Goal: Task Accomplishment & Management: Manage account settings

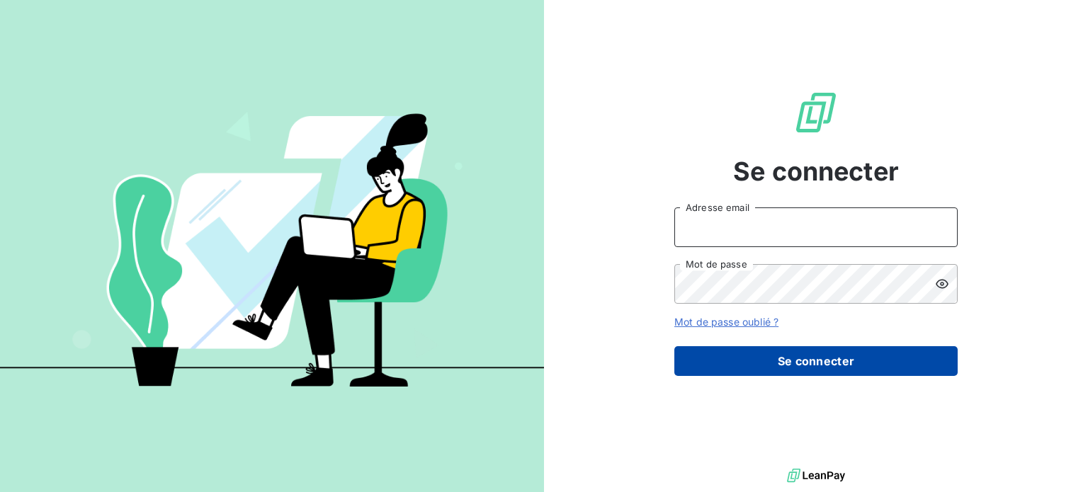
type input "[EMAIL_ADDRESS][DOMAIN_NAME]"
drag, startPoint x: 778, startPoint y: 364, endPoint x: 483, endPoint y: 60, distance: 424.4
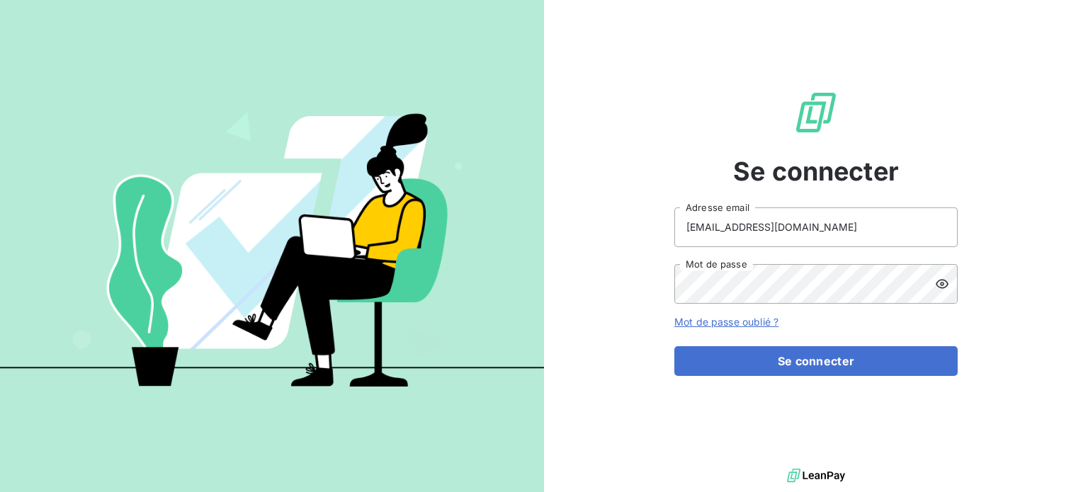
click at [774, 358] on button "Se connecter" at bounding box center [816, 361] width 283 height 30
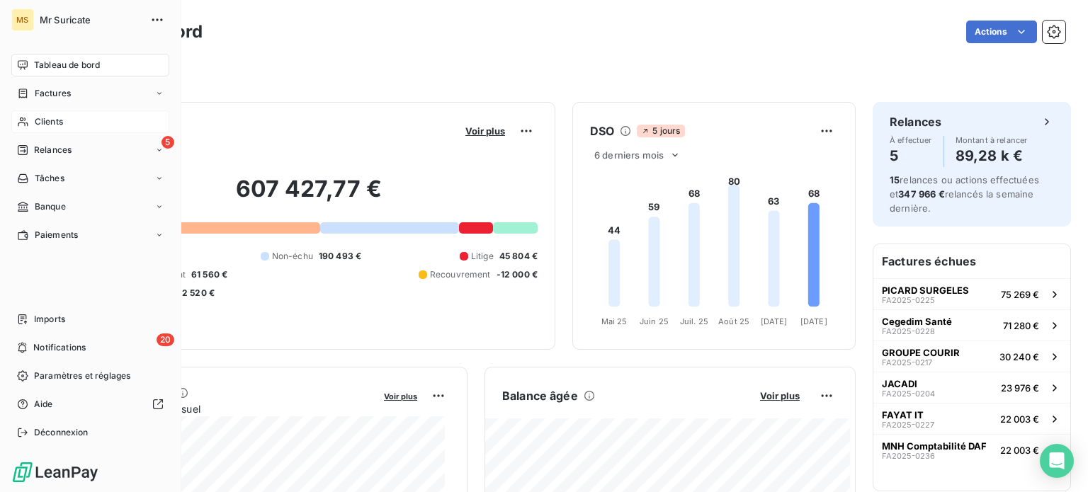
click at [35, 116] on span "Clients" at bounding box center [49, 121] width 28 height 13
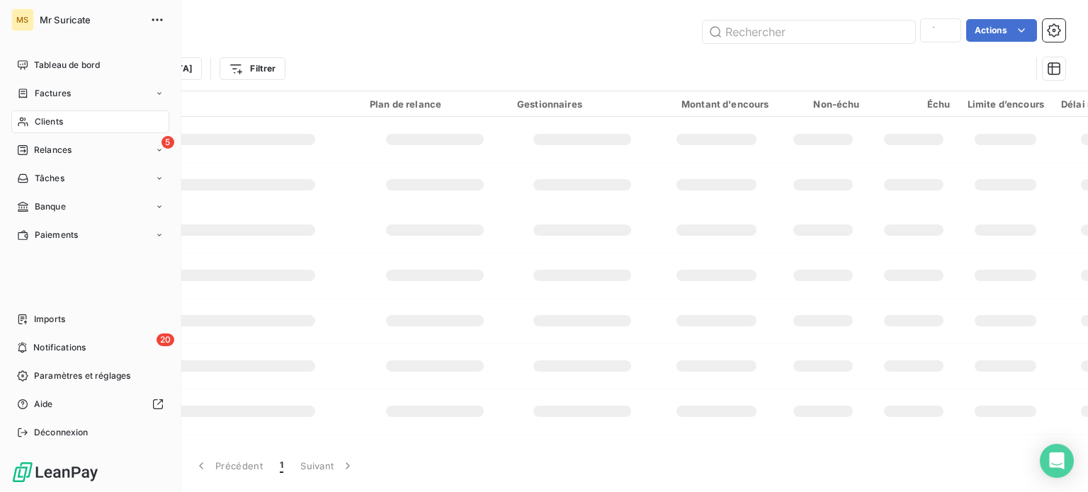
type input "hotel"
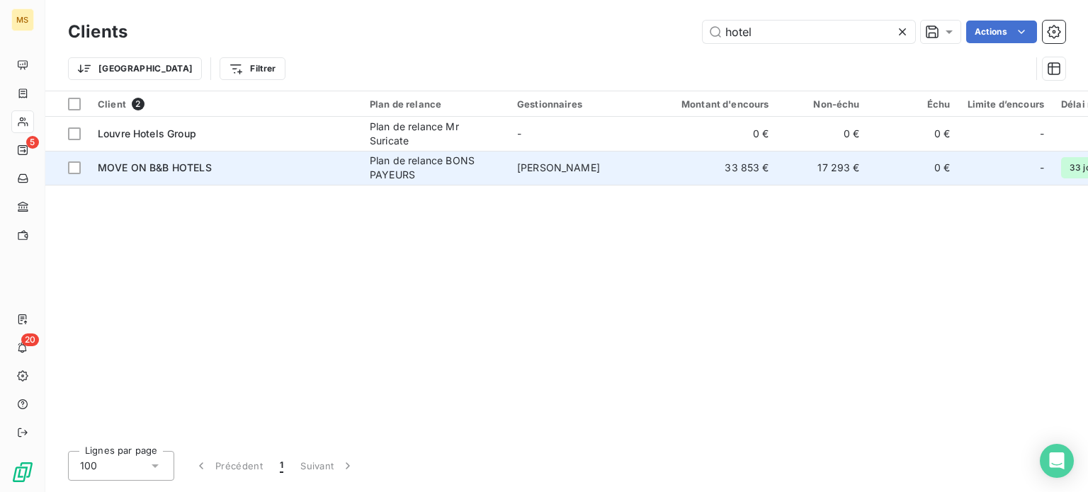
type input "hotel"
click at [196, 164] on span "MOVE ON B&B HOTELS" at bounding box center [155, 168] width 114 height 12
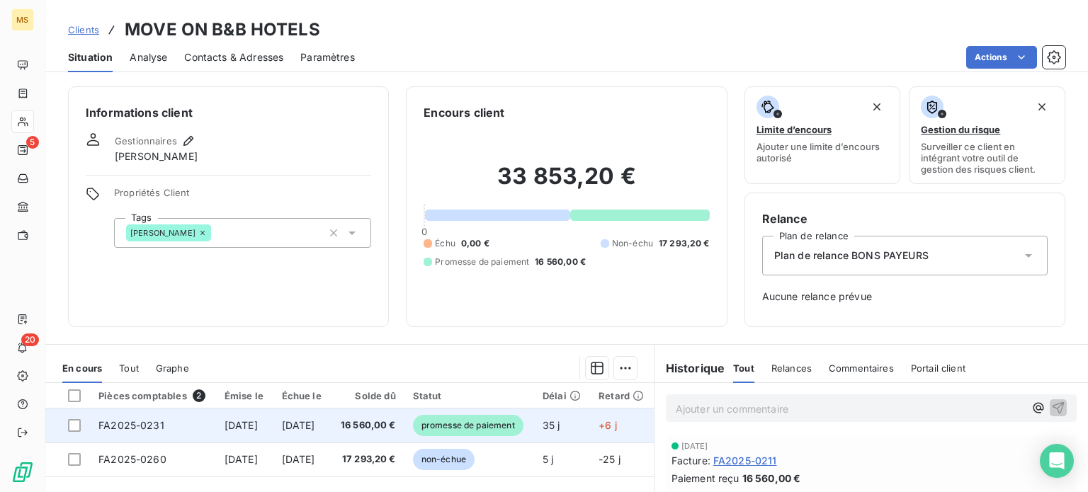
click at [258, 424] on span "[DATE]" at bounding box center [241, 425] width 33 height 12
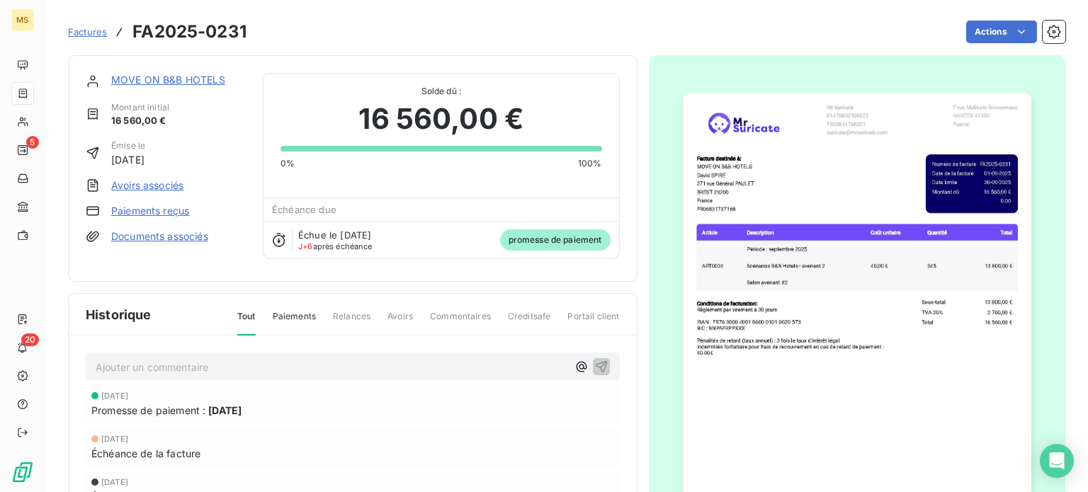
click at [178, 210] on link "Paiements reçus" at bounding box center [150, 211] width 78 height 14
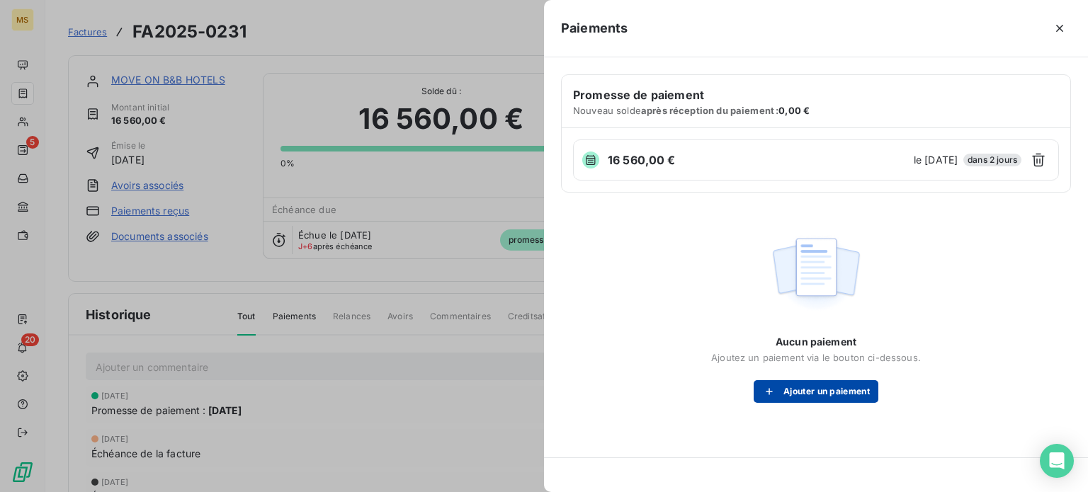
click at [771, 393] on icon "button" at bounding box center [769, 392] width 14 height 14
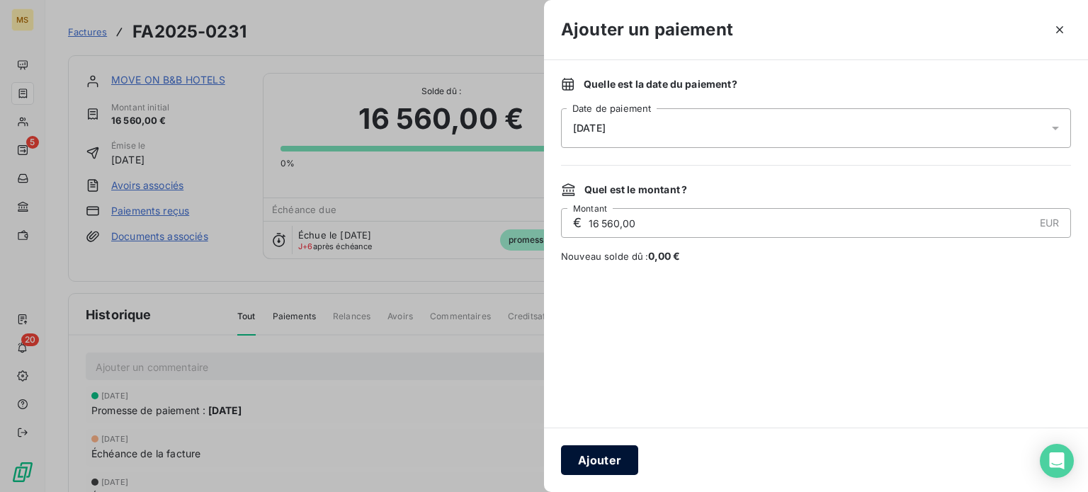
click at [584, 460] on button "Ajouter" at bounding box center [599, 461] width 77 height 30
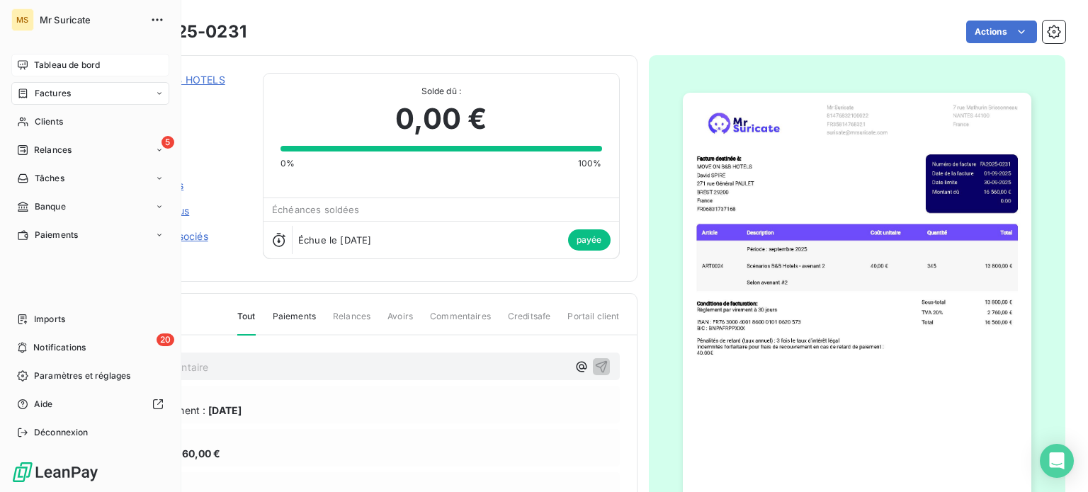
click at [32, 67] on div "Tableau de bord" at bounding box center [90, 65] width 158 height 23
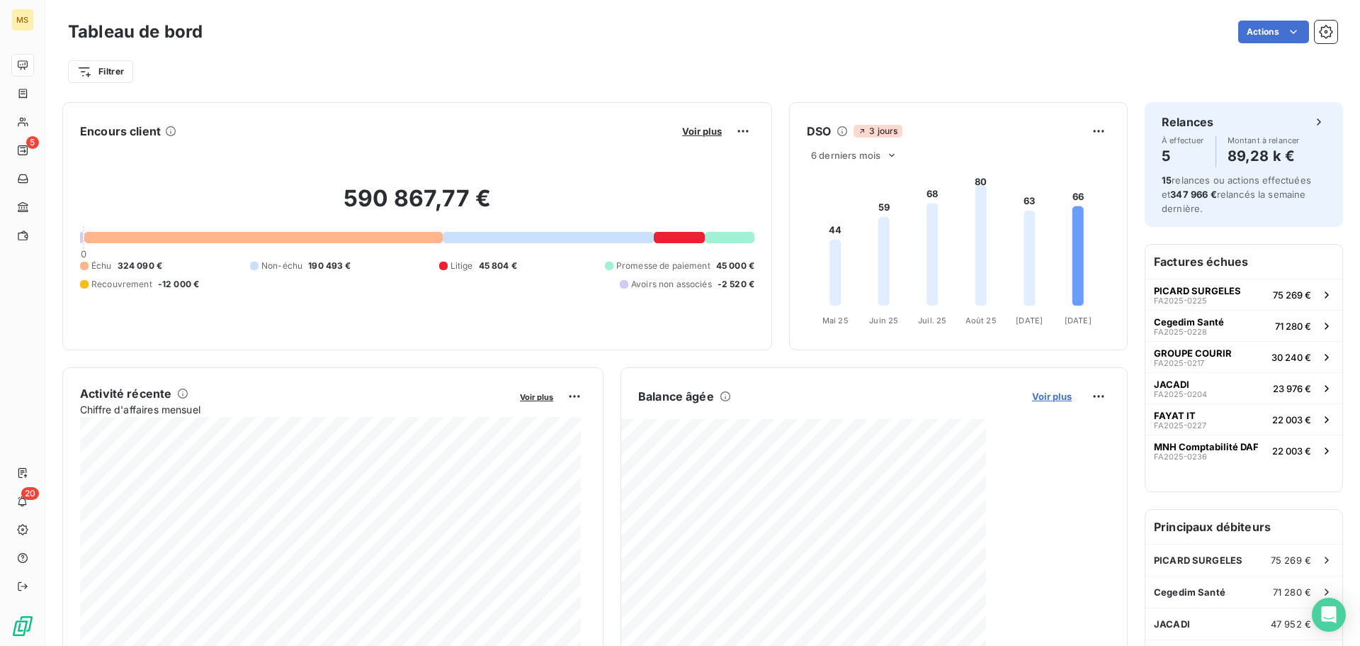
click at [1032, 400] on span "Voir plus" at bounding box center [1052, 395] width 40 height 11
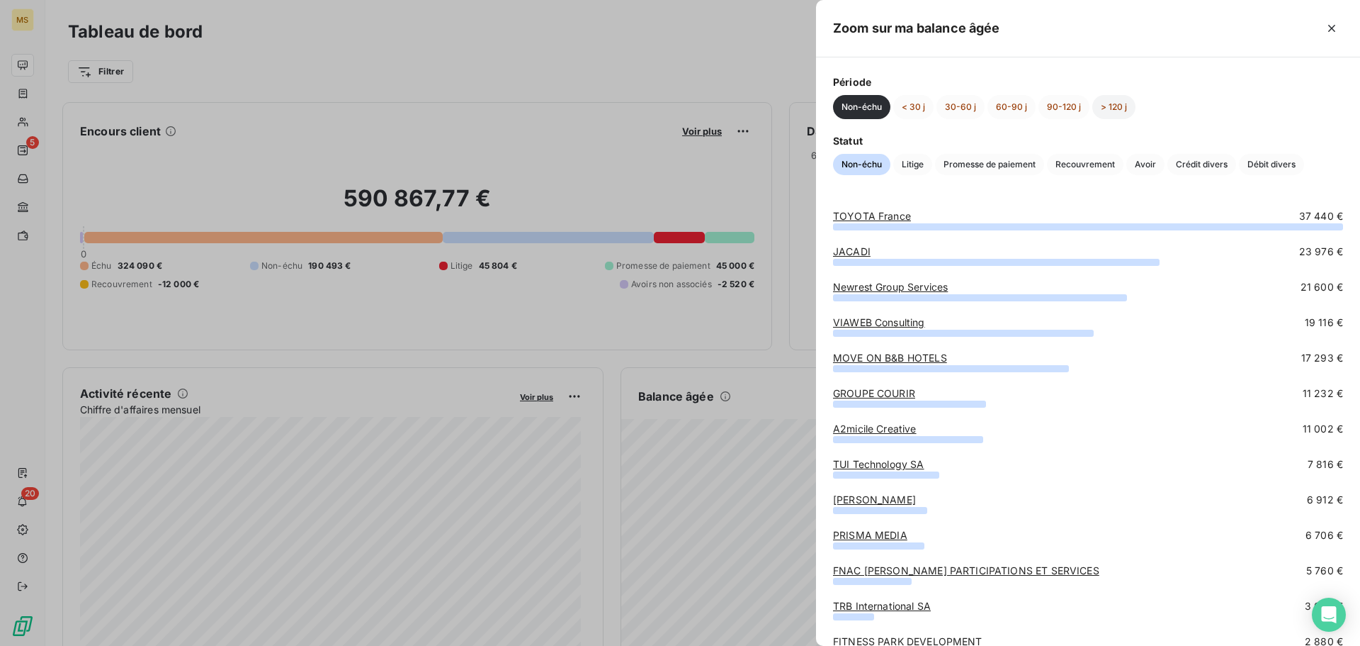
click at [1088, 108] on button "> 120 j" at bounding box center [1114, 107] width 43 height 24
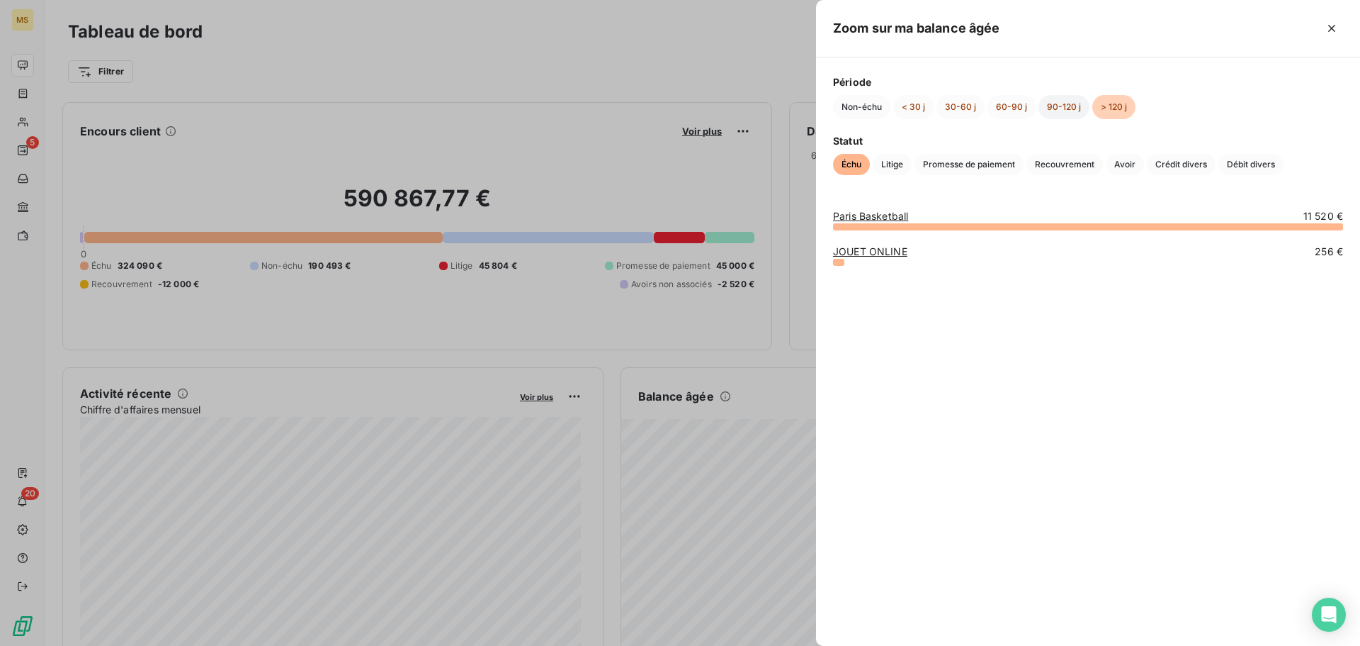
click at [1074, 118] on div "Période Non-échu < 30 j 30-60 j 60-90 j 90-120 j > 120 j Statut Échu Litige Pro…" at bounding box center [1088, 124] width 544 height 135
click at [1047, 104] on button "90-120 j" at bounding box center [1064, 107] width 51 height 24
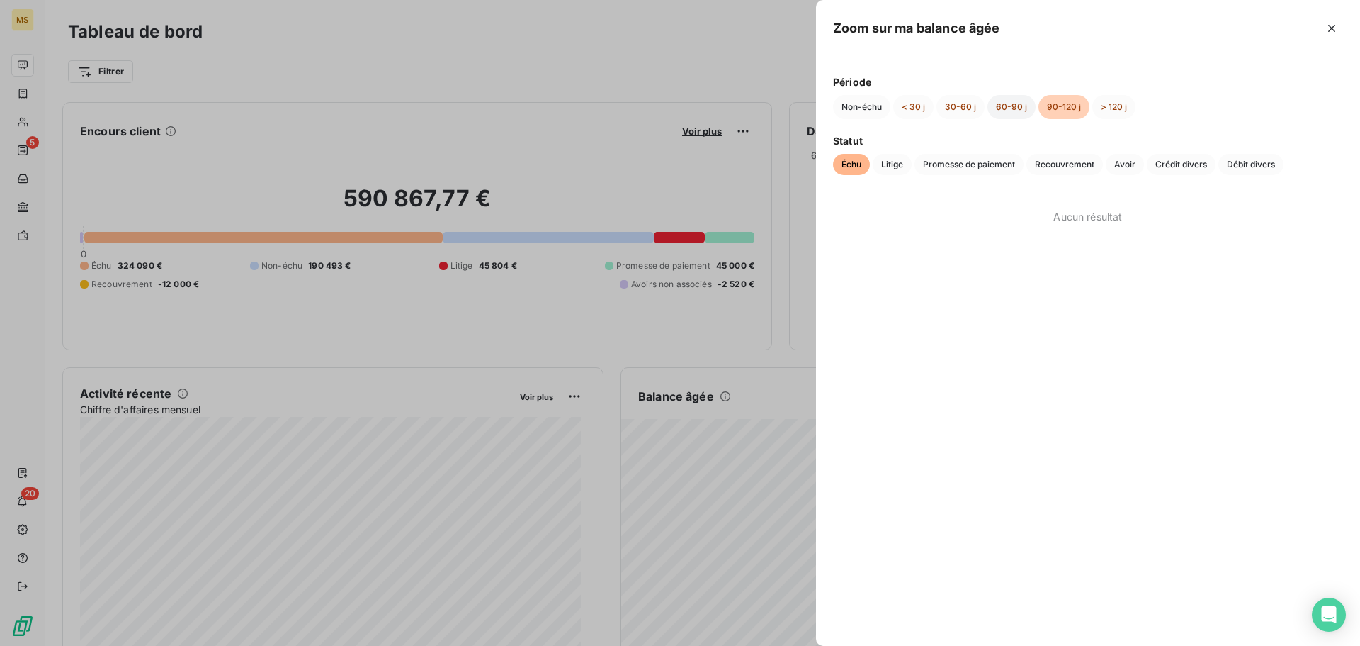
click at [1008, 111] on button "60-90 j" at bounding box center [1012, 107] width 48 height 24
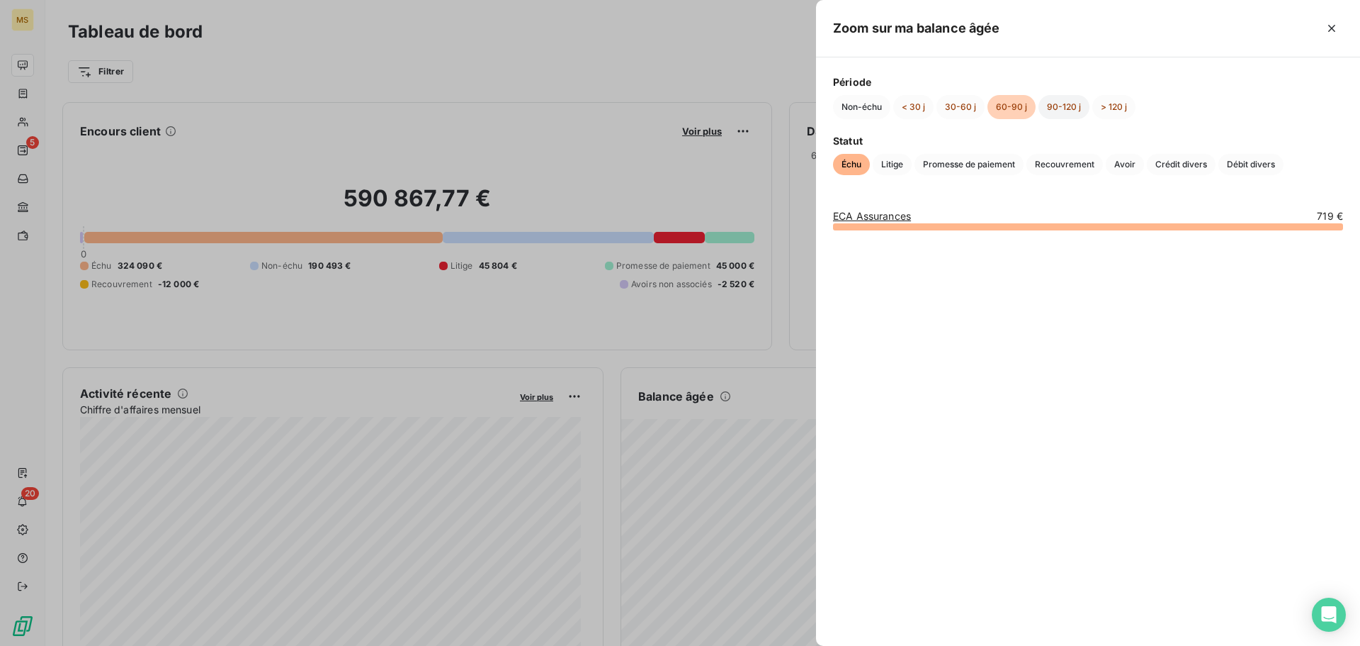
click at [1054, 103] on button "90-120 j" at bounding box center [1064, 107] width 51 height 24
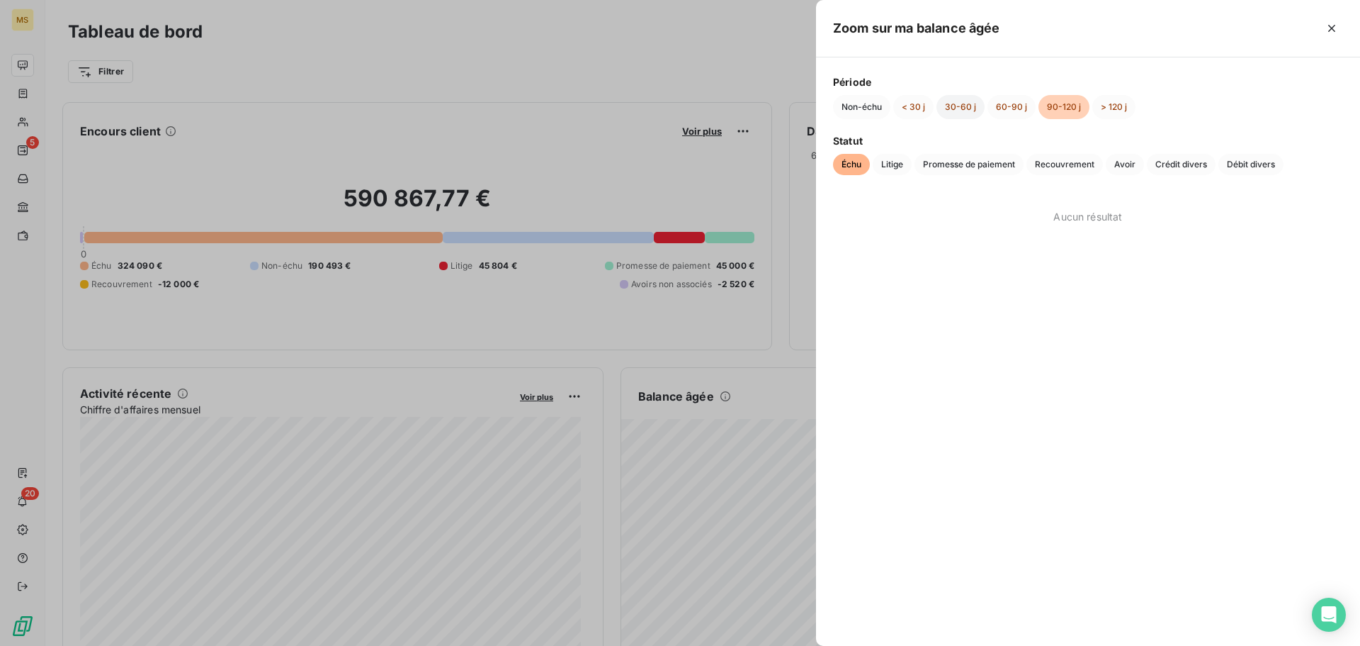
click at [978, 117] on button "30-60 j" at bounding box center [961, 107] width 48 height 24
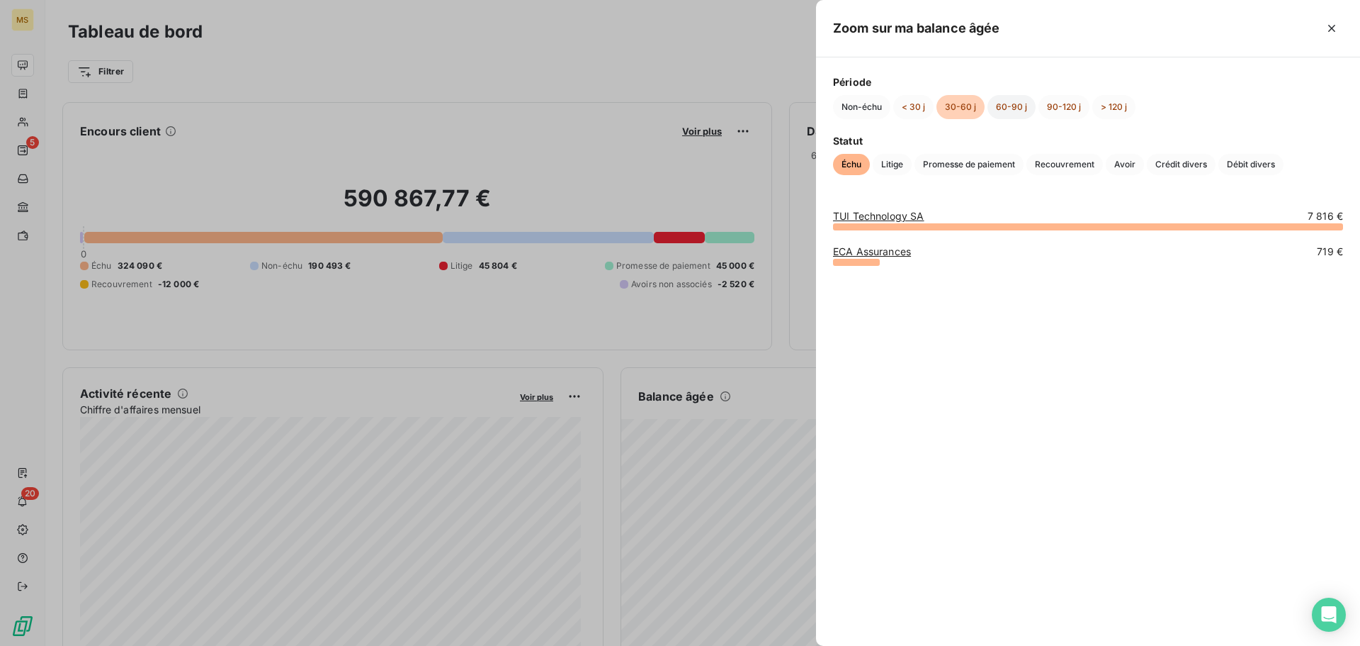
click at [1012, 102] on button "60-90 j" at bounding box center [1012, 107] width 48 height 24
click at [954, 112] on button "30-60 j" at bounding box center [961, 107] width 48 height 24
click at [930, 98] on button "< 30 j" at bounding box center [914, 107] width 40 height 24
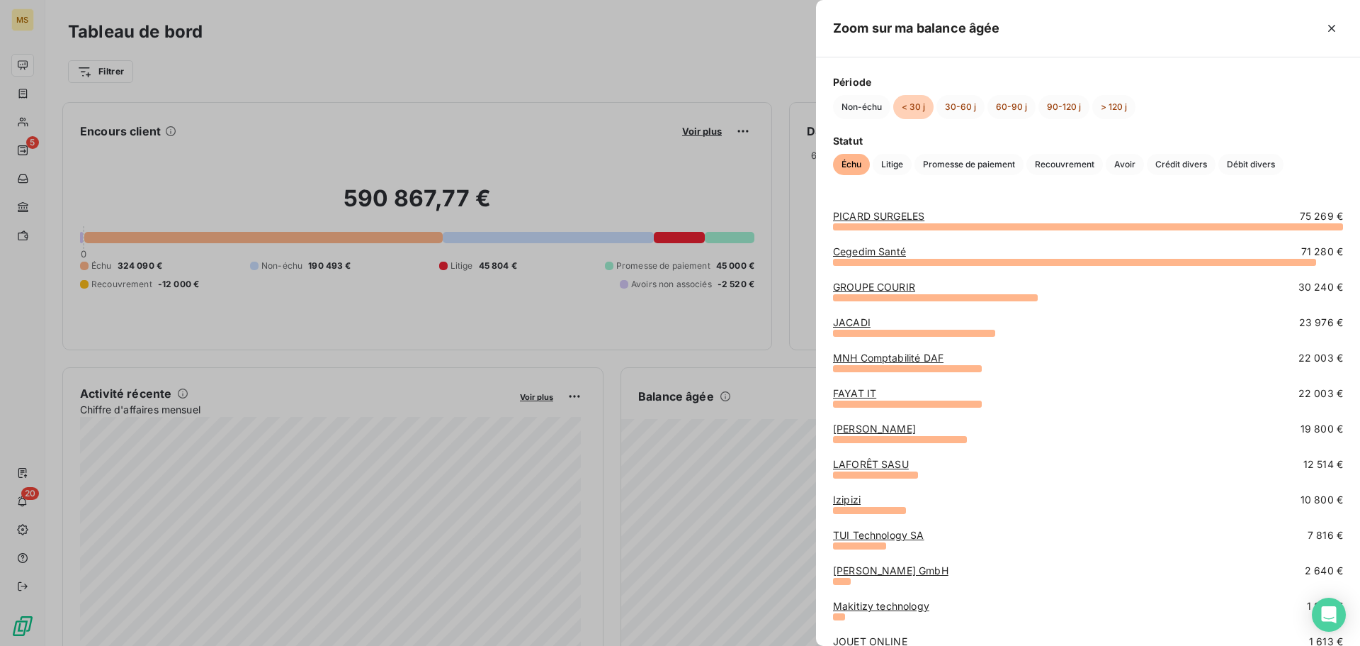
click at [879, 252] on link "Cegedim Santé" at bounding box center [869, 251] width 73 height 12
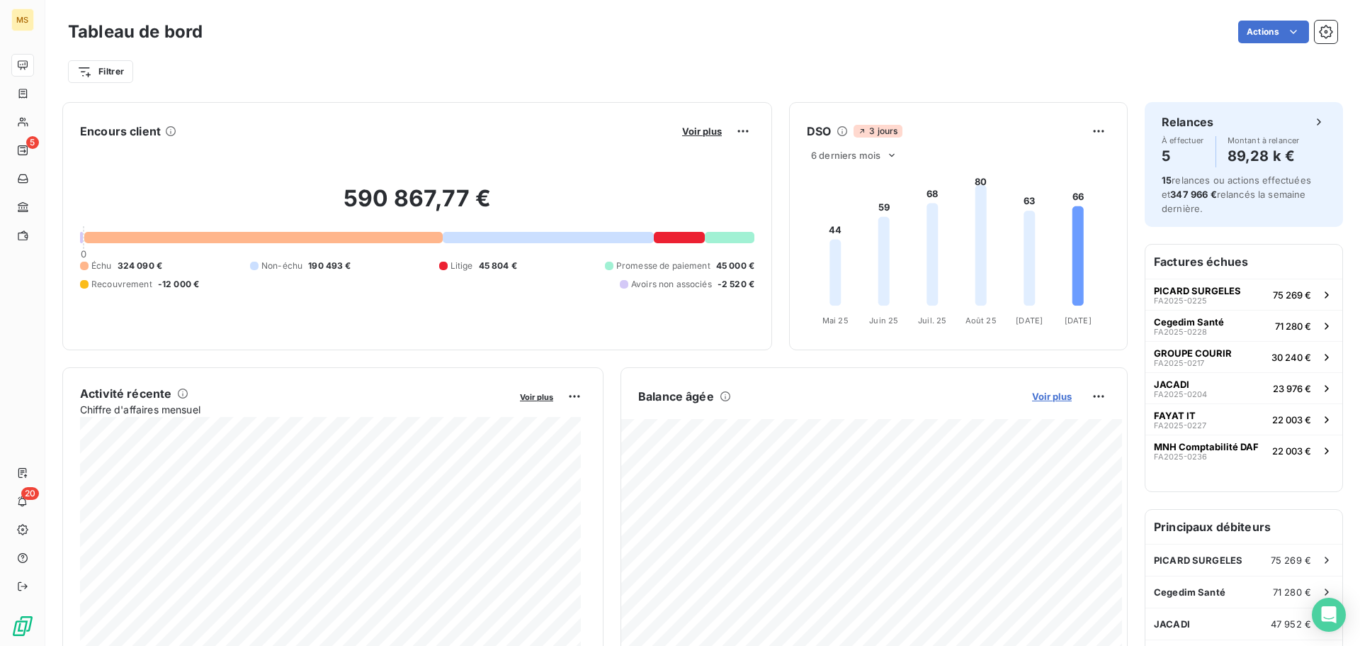
click at [1032, 395] on span "Voir plus" at bounding box center [1052, 395] width 40 height 11
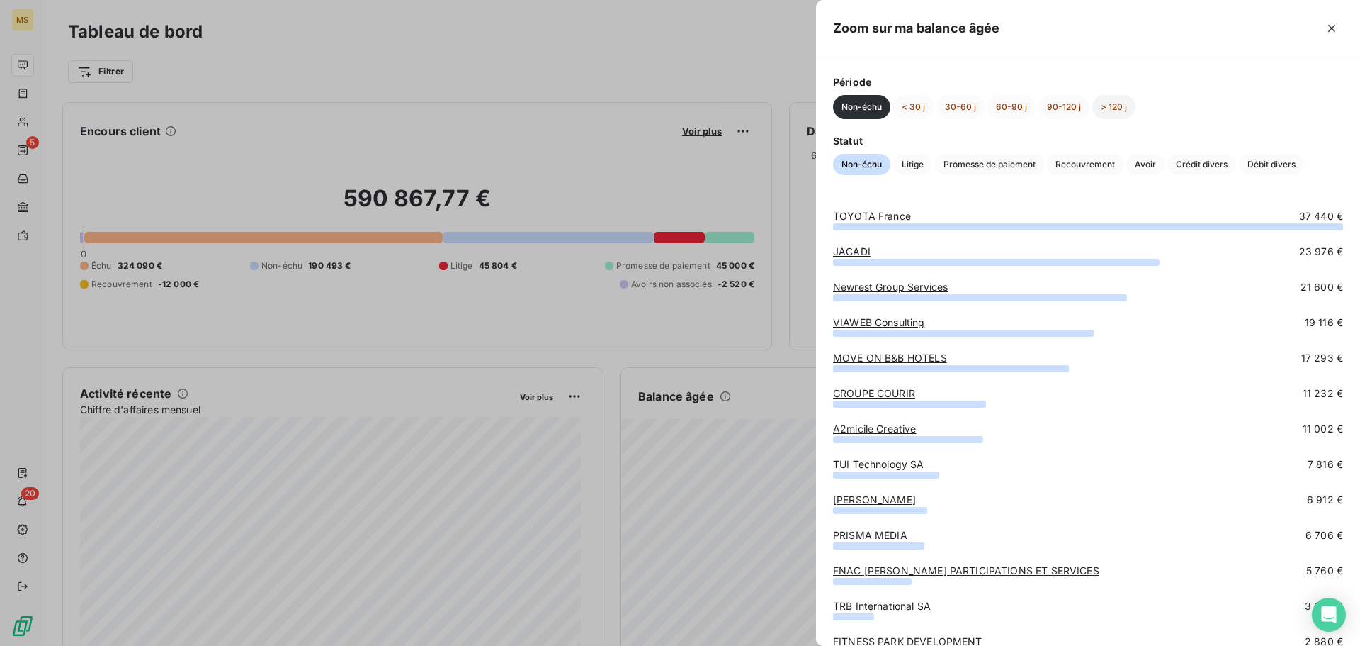
click at [1088, 99] on button "> 120 j" at bounding box center [1114, 107] width 43 height 24
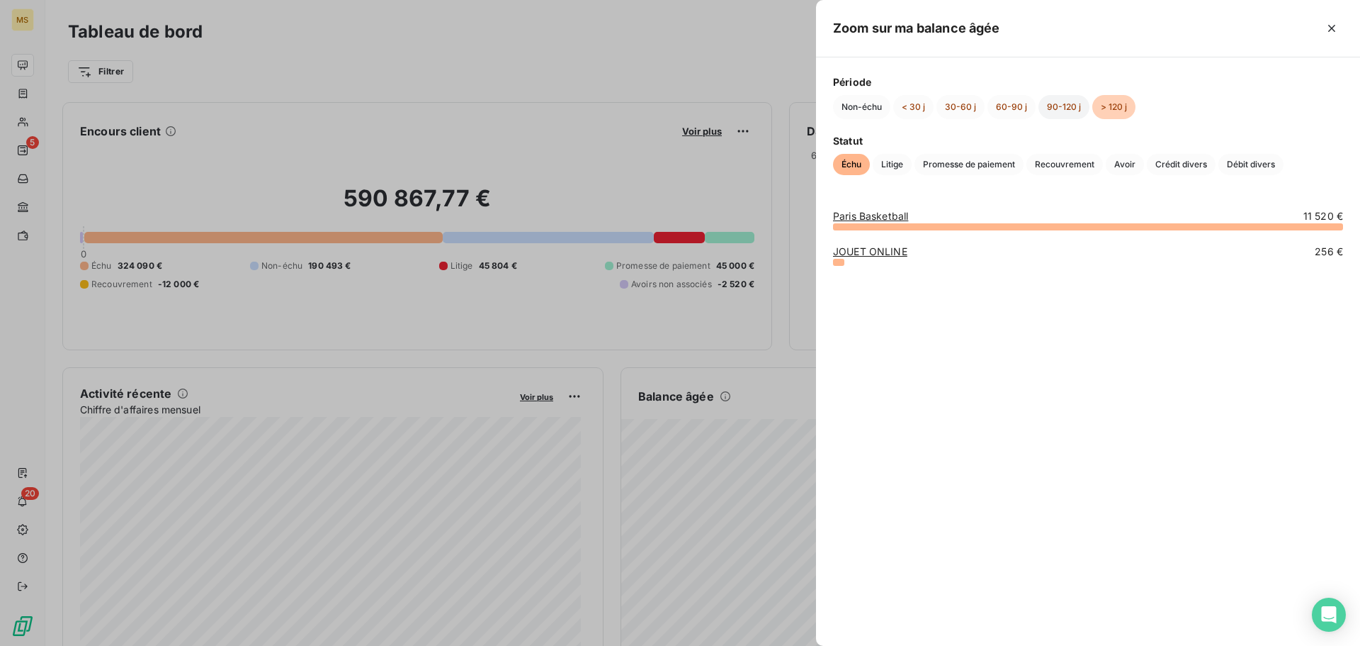
click at [1047, 113] on button "90-120 j" at bounding box center [1064, 107] width 51 height 24
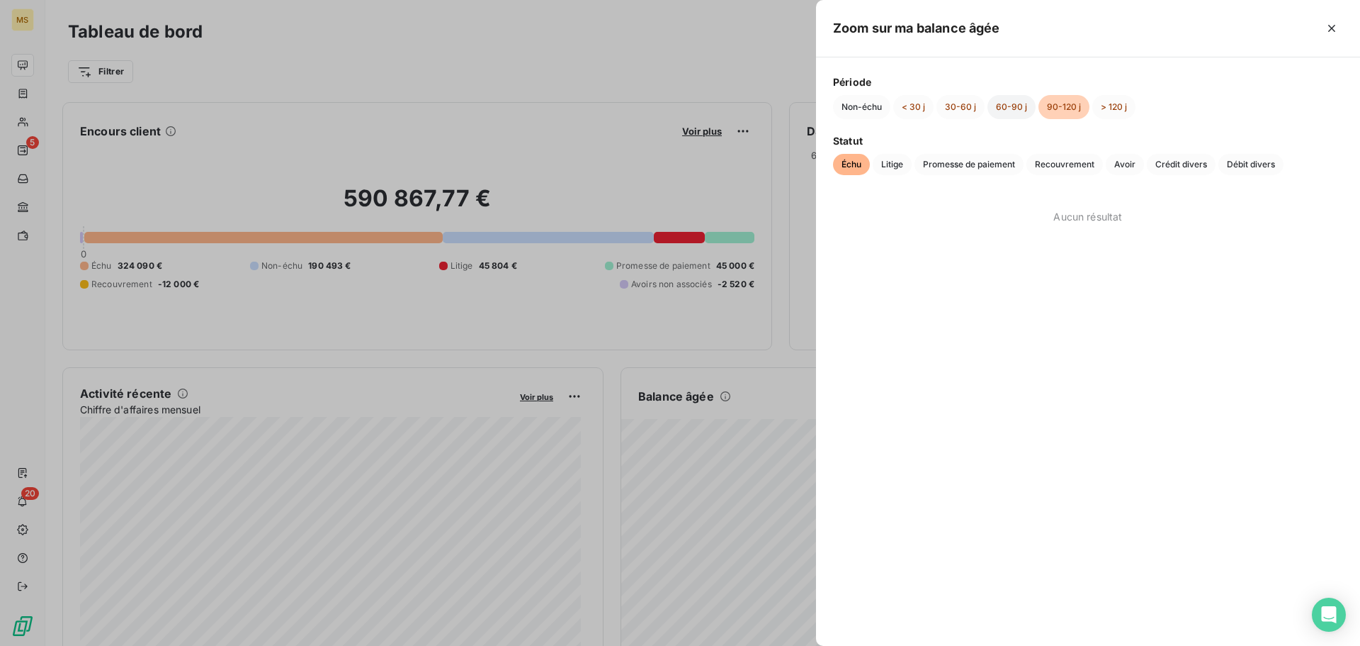
click at [994, 113] on button "60-90 j" at bounding box center [1012, 107] width 48 height 24
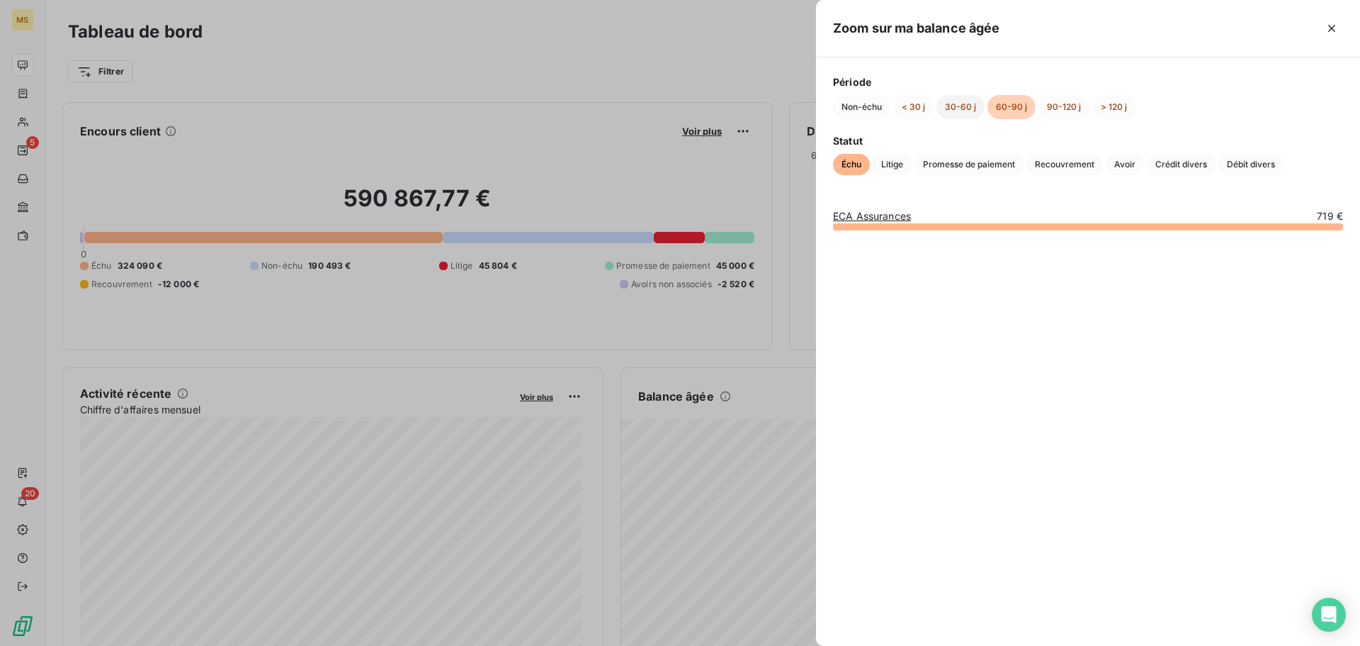
click at [962, 111] on button "30-60 j" at bounding box center [961, 107] width 48 height 24
click at [1088, 117] on button "> 120 j" at bounding box center [1114, 107] width 43 height 24
click at [1069, 107] on button "90-120 j" at bounding box center [1064, 107] width 51 height 24
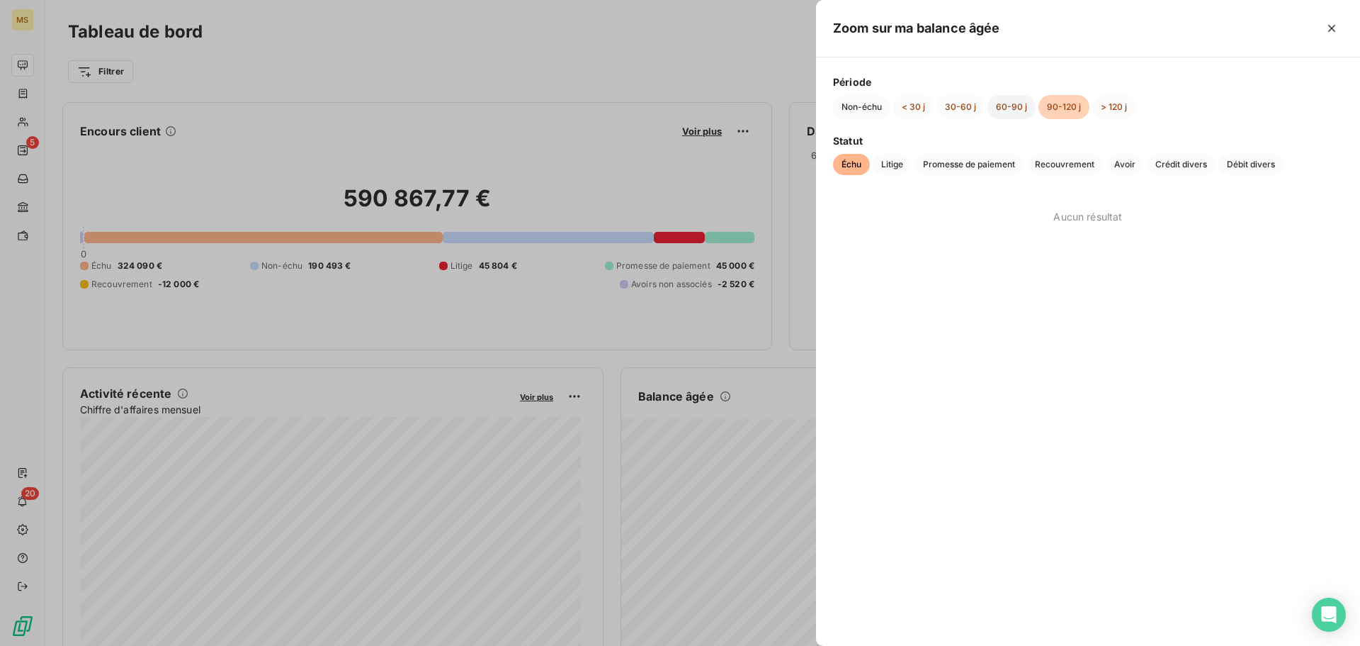
click at [1011, 110] on button "60-90 j" at bounding box center [1012, 107] width 48 height 24
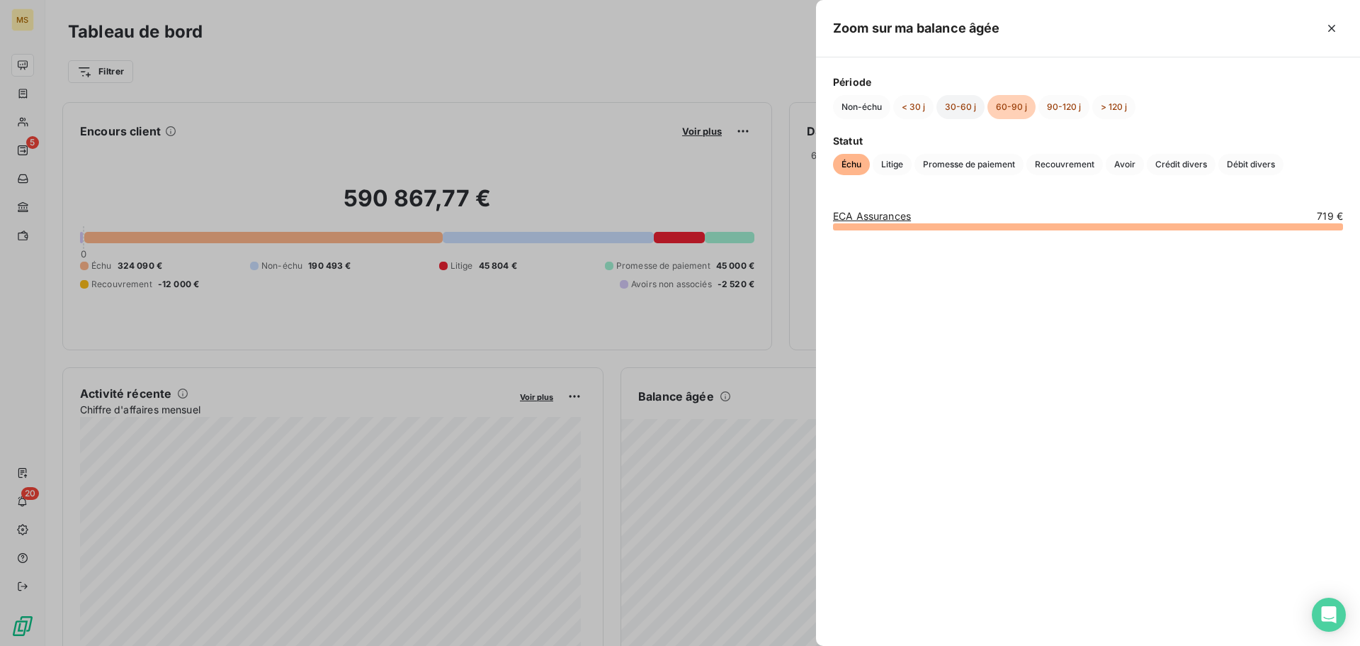
click at [947, 103] on button "30-60 j" at bounding box center [961, 107] width 48 height 24
click at [1022, 105] on button "60-90 j" at bounding box center [1012, 107] width 48 height 24
click at [884, 216] on link "ECA Assurances" at bounding box center [872, 216] width 78 height 12
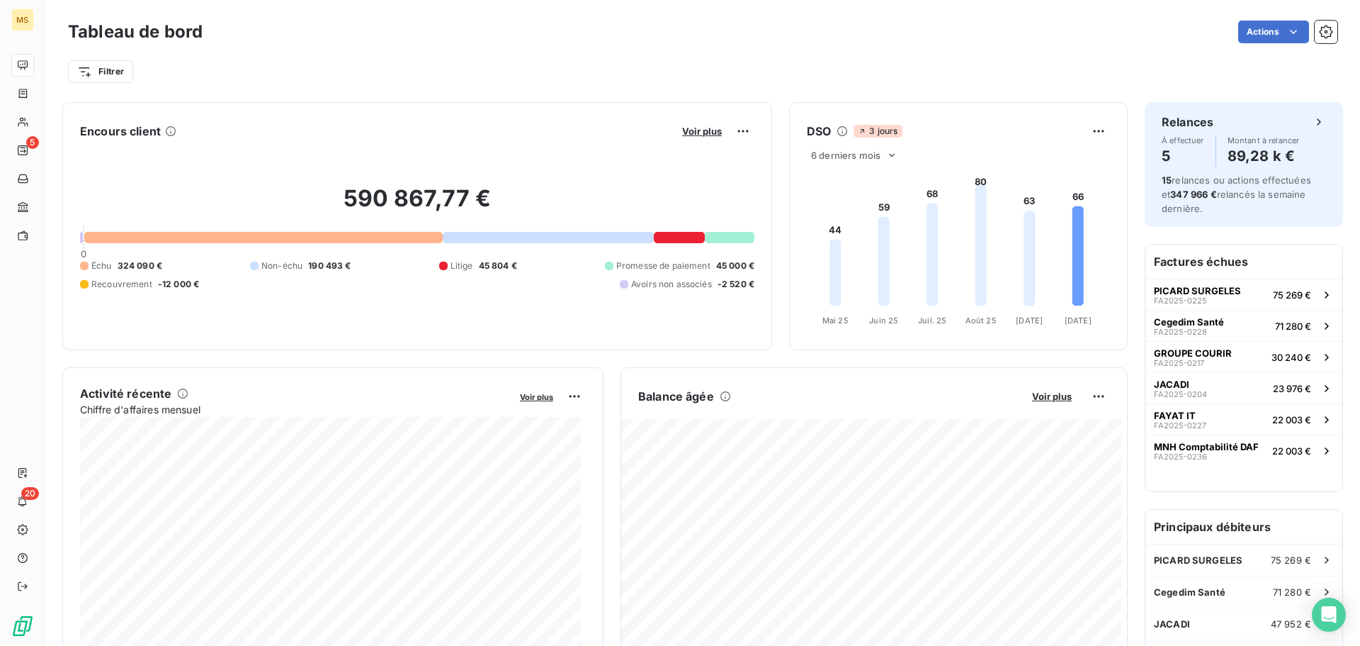
click at [1042, 384] on div "Balance [PERSON_NAME] Voir plus 45 580,38 € Échu 11 776,04 € Litige 45 804,34 €…" at bounding box center [874, 526] width 507 height 319
click at [1044, 397] on span "Voir plus" at bounding box center [1052, 395] width 40 height 11
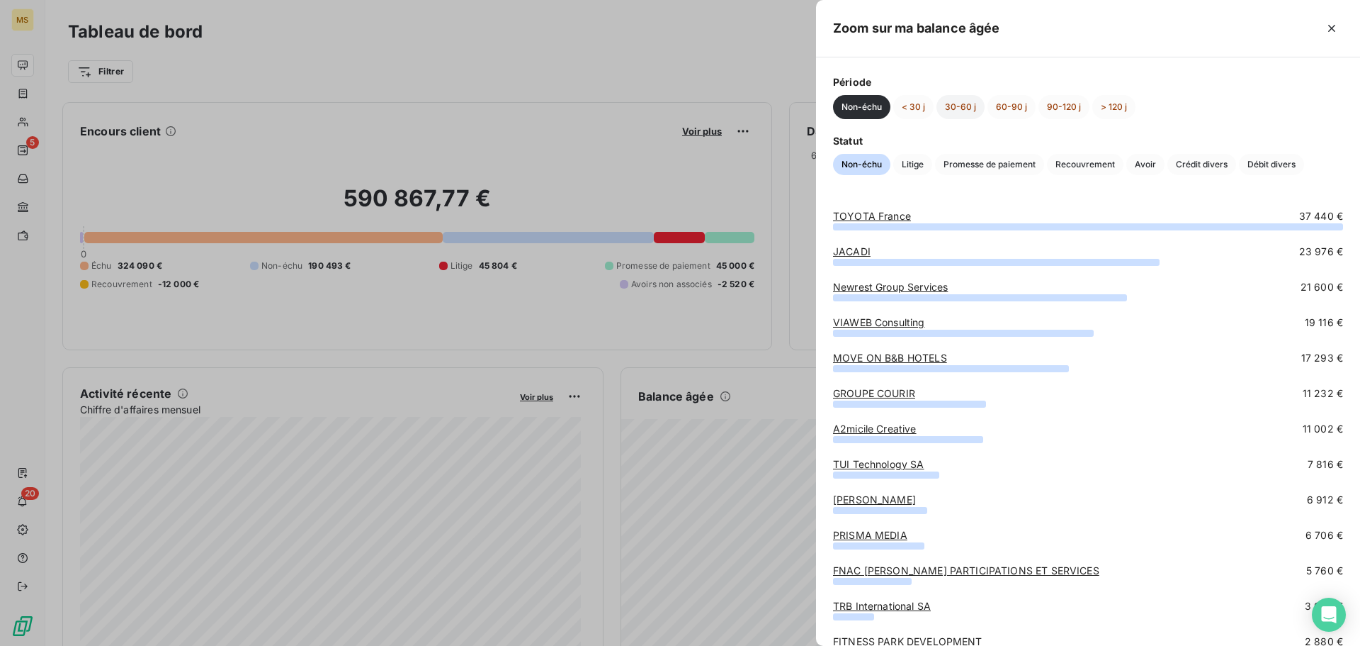
click at [962, 113] on button "30-60 j" at bounding box center [961, 107] width 48 height 24
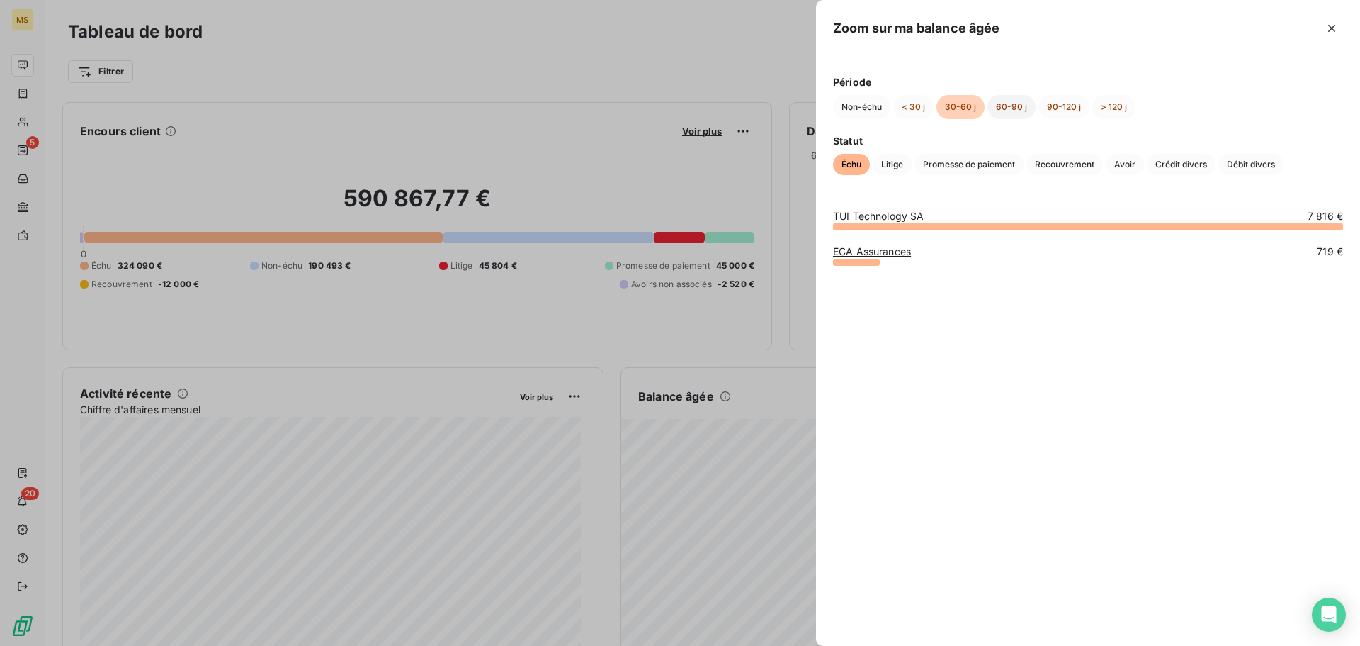
click at [1021, 107] on button "60-90 j" at bounding box center [1012, 107] width 48 height 24
click at [948, 108] on button "30-60 j" at bounding box center [961, 107] width 48 height 24
click at [903, 113] on button "< 30 j" at bounding box center [914, 107] width 40 height 24
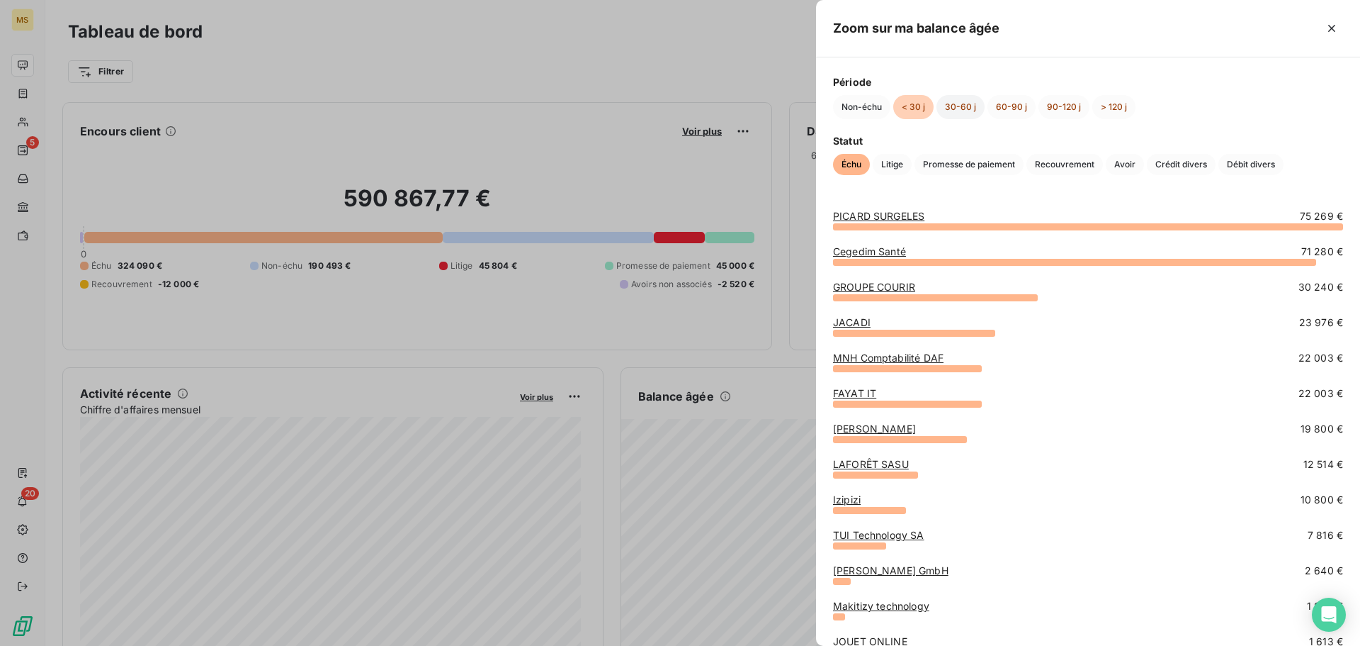
click at [956, 112] on button "30-60 j" at bounding box center [961, 107] width 48 height 24
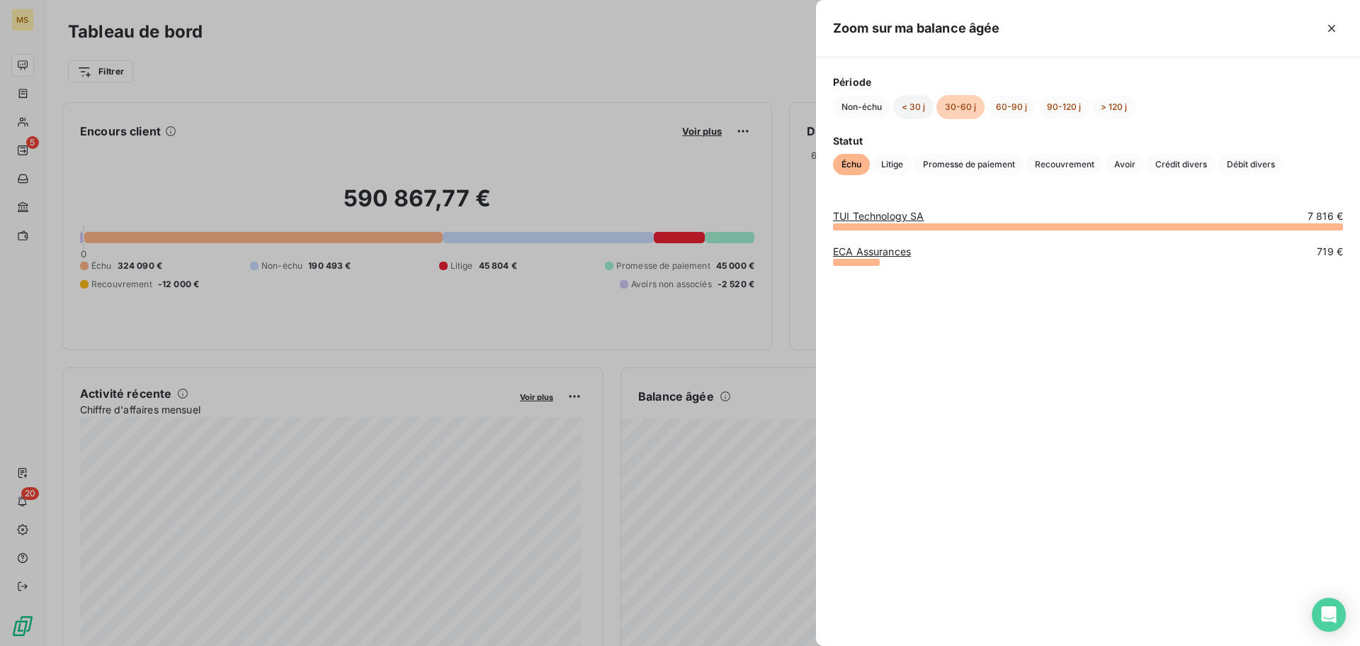
click at [908, 117] on button "< 30 j" at bounding box center [914, 107] width 40 height 24
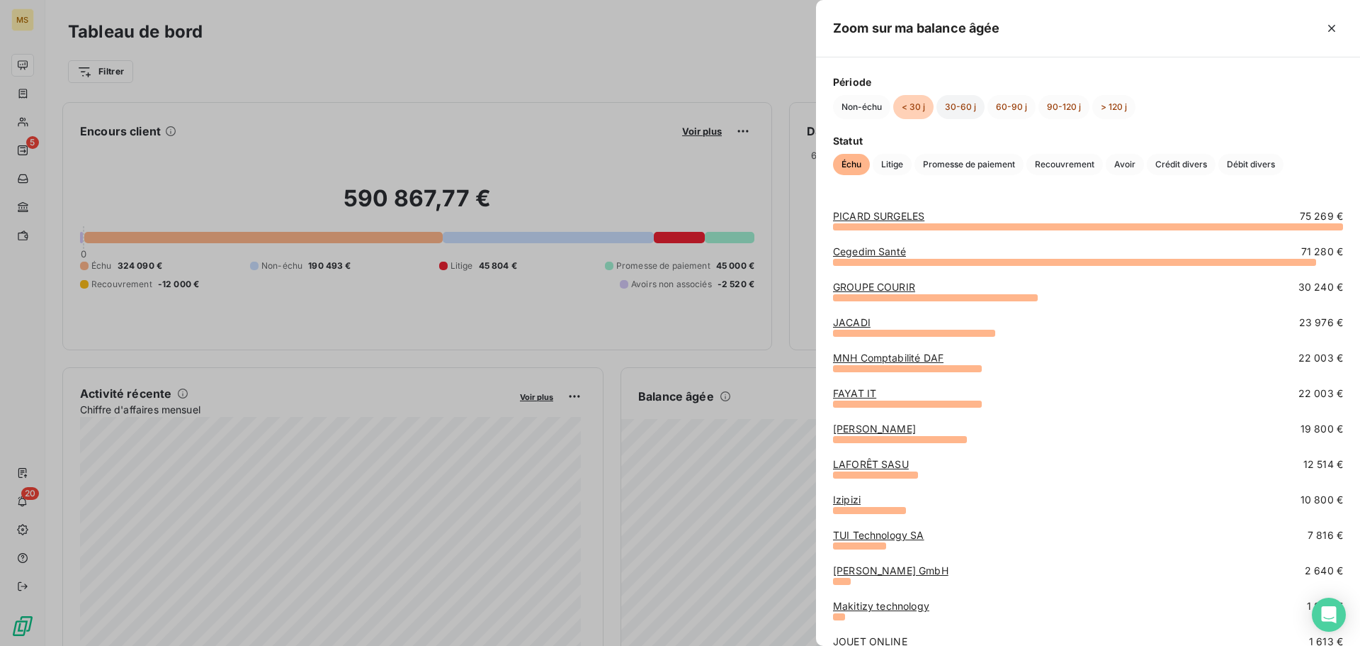
click at [942, 110] on button "30-60 j" at bounding box center [961, 107] width 48 height 24
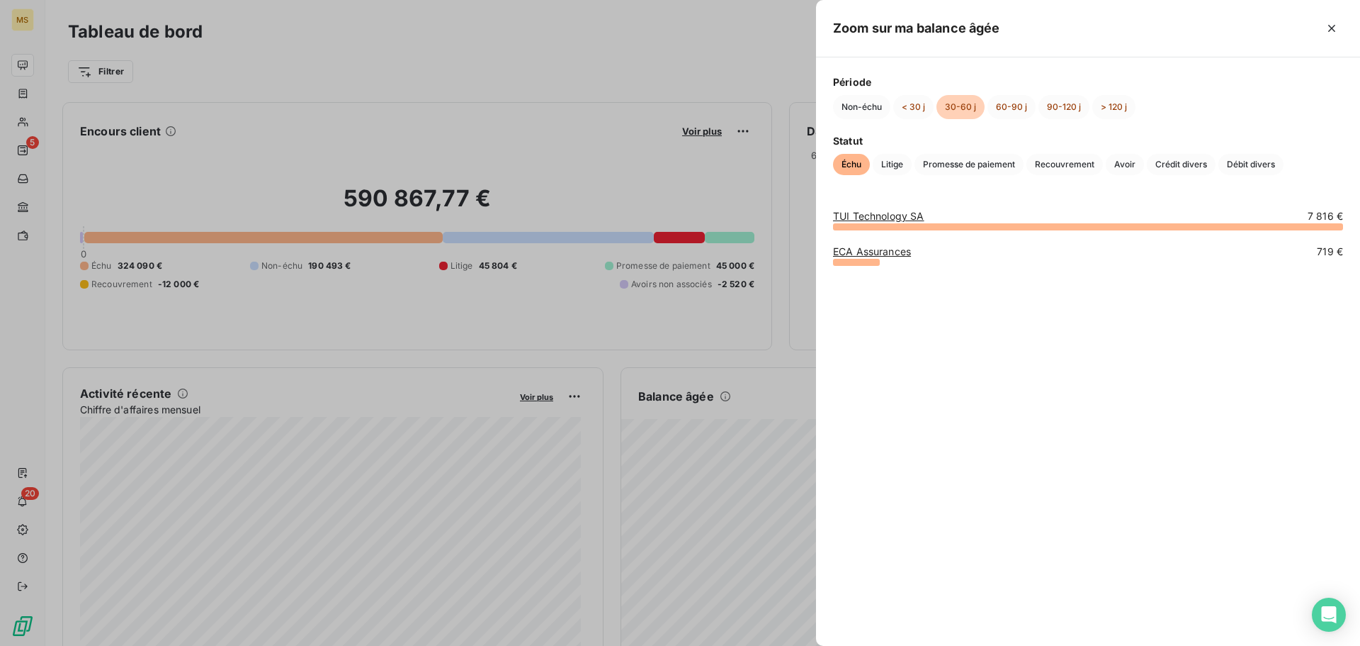
drag, startPoint x: 912, startPoint y: 111, endPoint x: 843, endPoint y: 156, distance: 82.3
click at [911, 112] on button "< 30 j" at bounding box center [914, 107] width 40 height 24
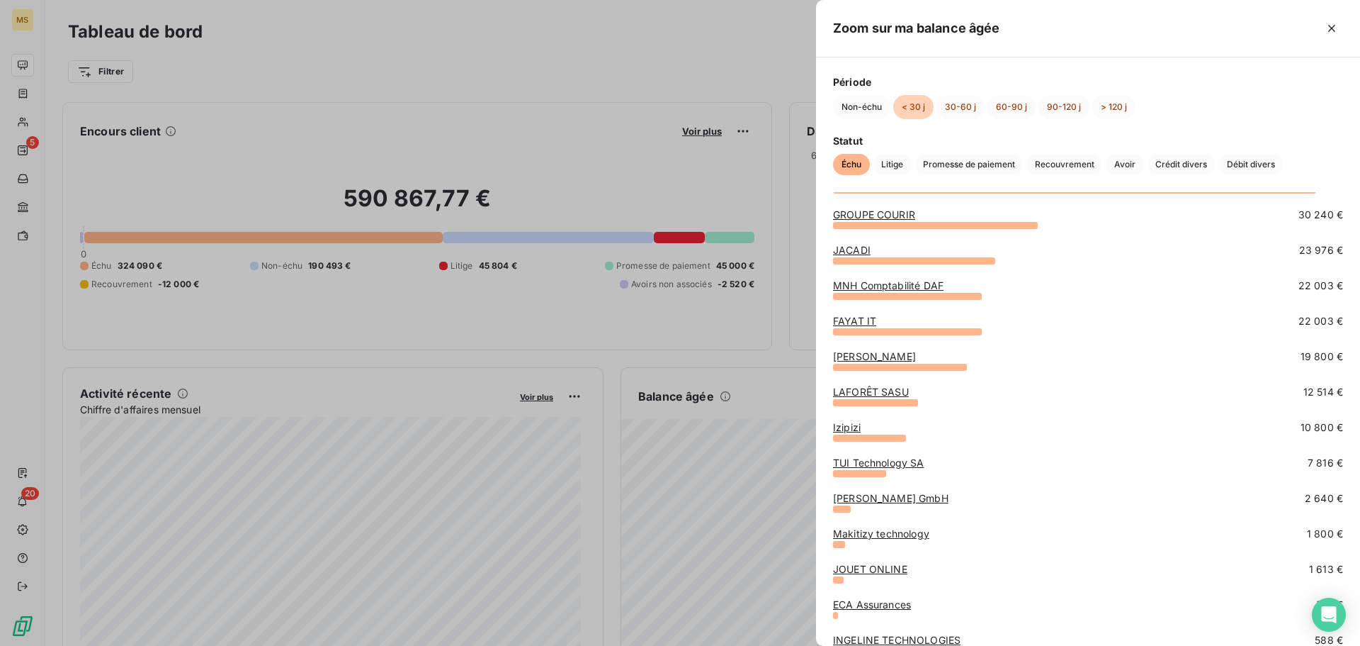
scroll to position [129, 0]
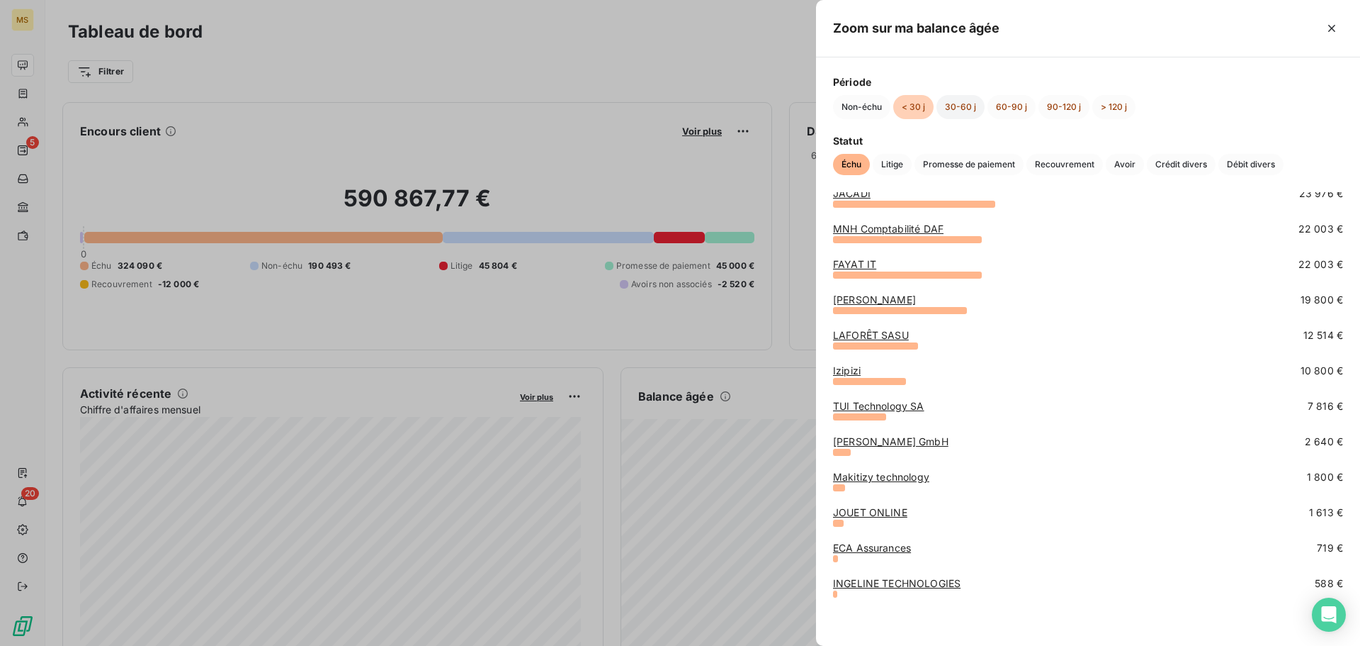
click at [973, 104] on button "30-60 j" at bounding box center [961, 107] width 48 height 24
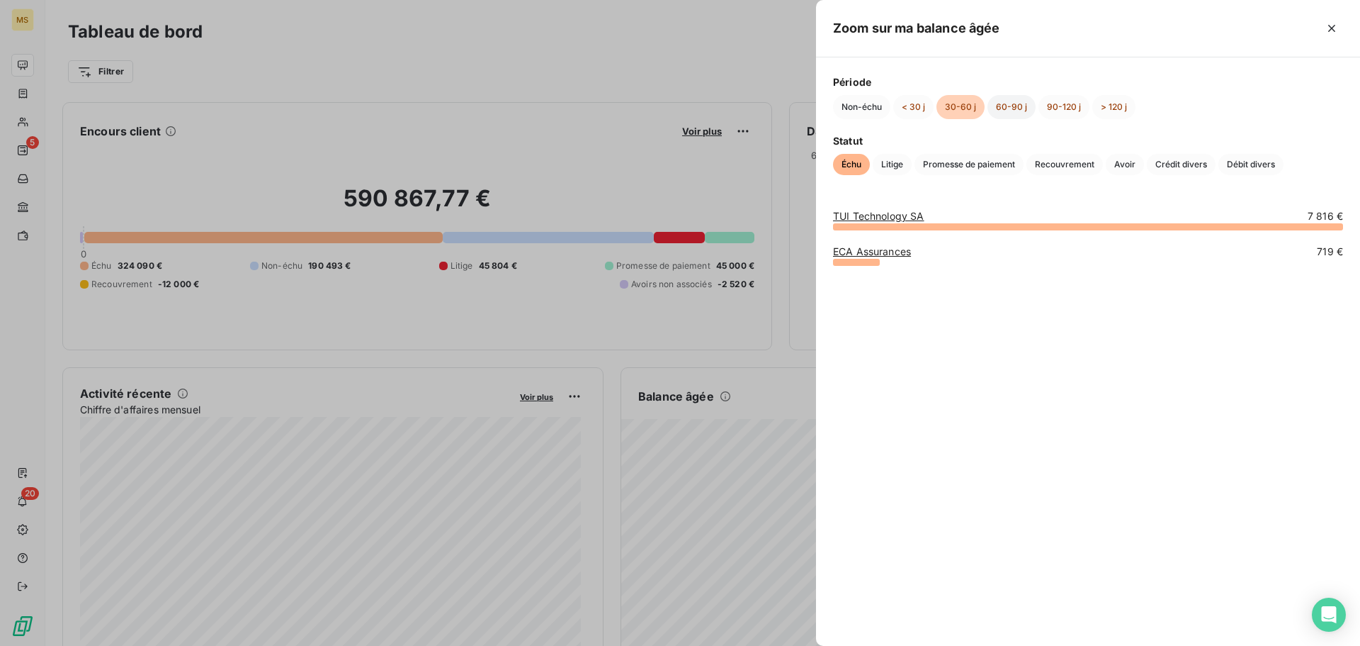
click at [1011, 104] on button "60-90 j" at bounding box center [1012, 107] width 48 height 24
click at [906, 106] on button "< 30 j" at bounding box center [914, 107] width 40 height 24
